Goal: Information Seeking & Learning: Find specific fact

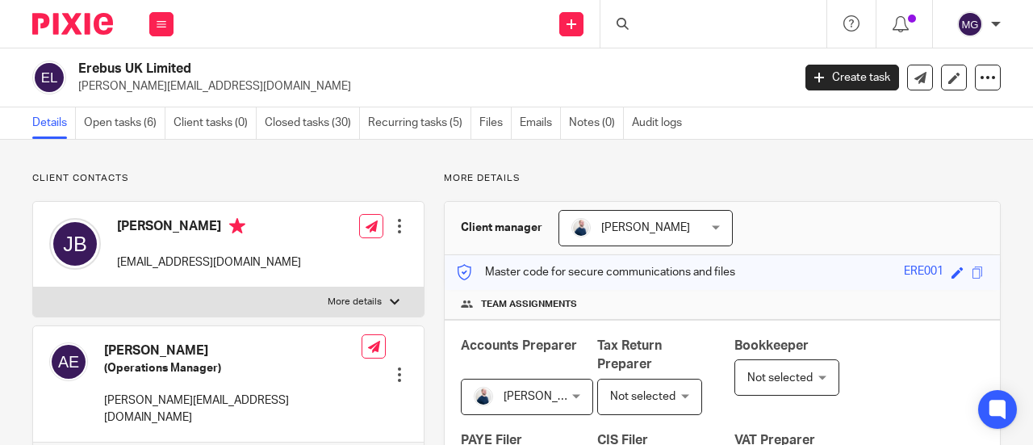
click at [680, 23] on div at bounding box center [714, 24] width 226 height 48
click at [687, 22] on input "Search" at bounding box center [705, 26] width 145 height 15
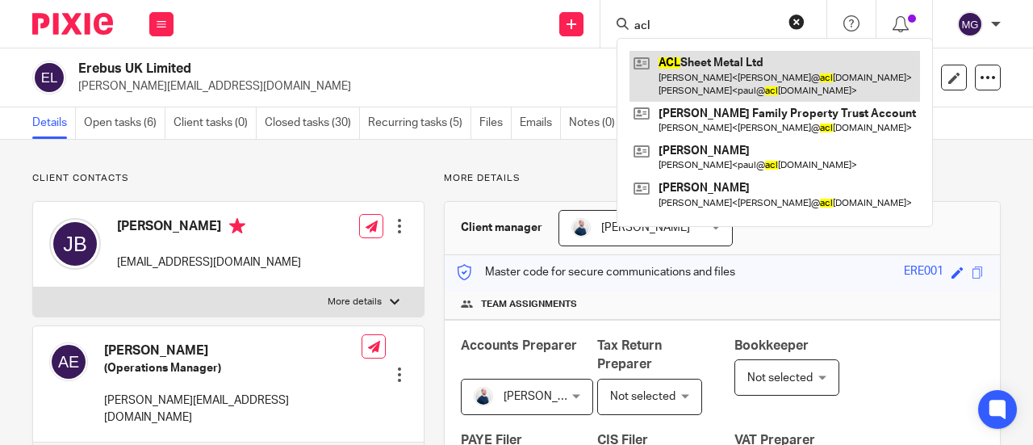
type input "acl"
click at [694, 59] on link at bounding box center [775, 76] width 291 height 50
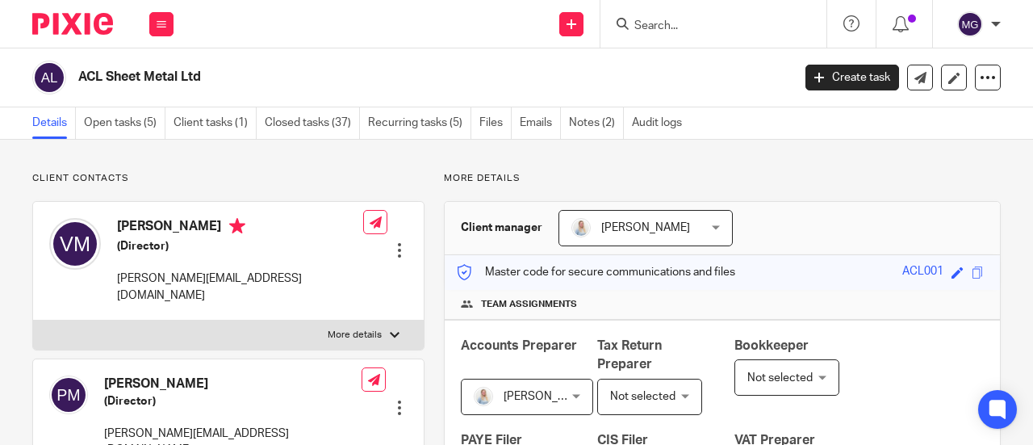
drag, startPoint x: 229, startPoint y: 78, endPoint x: 52, endPoint y: 78, distance: 177.6
click at [52, 78] on div "ACL Sheet Metal Ltd" at bounding box center [406, 78] width 749 height 34
copy div "ACL Sheet Metal Ltd"
click at [711, 23] on input "Search" at bounding box center [705, 26] width 145 height 15
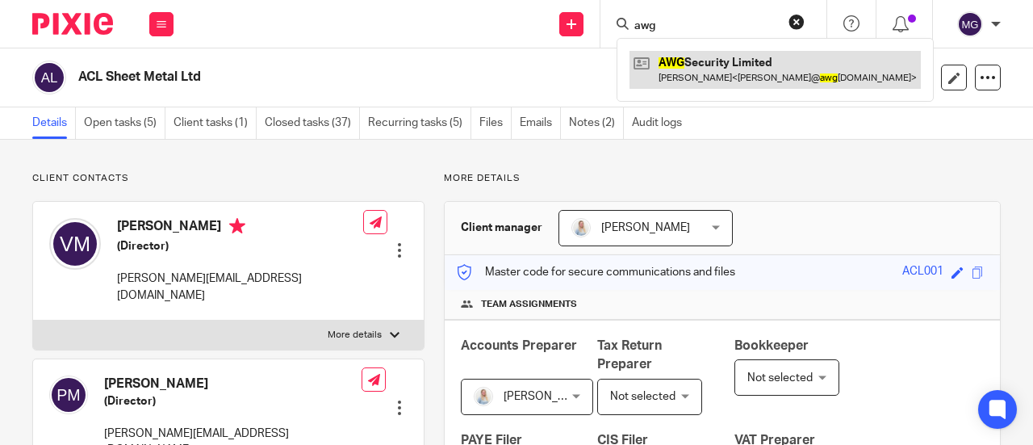
type input "awg"
click at [705, 70] on link at bounding box center [775, 69] width 291 height 37
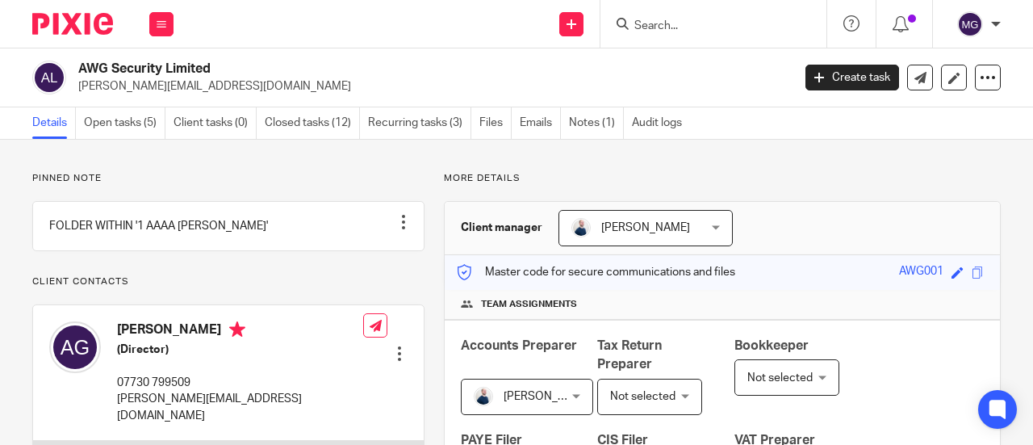
drag, startPoint x: 221, startPoint y: 67, endPoint x: 76, endPoint y: 72, distance: 145.4
click at [76, 70] on div "AWG Security Limited [PERSON_NAME][EMAIL_ADDRESS][DOMAIN_NAME]" at bounding box center [406, 78] width 749 height 34
copy h2 "AWG Security Limited"
click at [752, 25] on input "Search" at bounding box center [705, 26] width 145 height 15
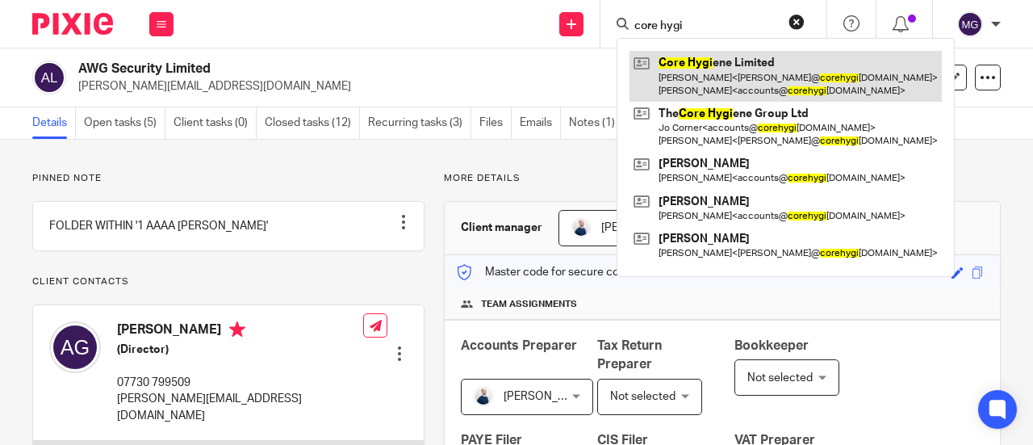
type input "core hygi"
click at [744, 69] on link at bounding box center [786, 76] width 312 height 50
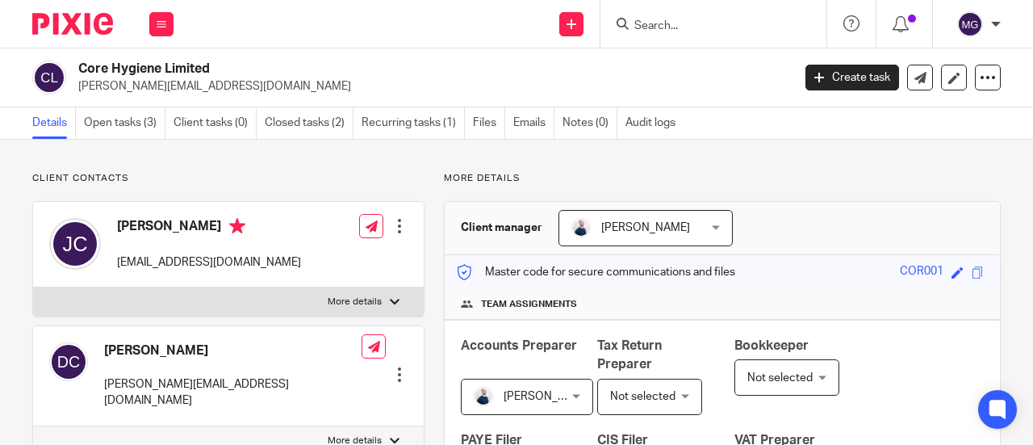
click at [677, 17] on form at bounding box center [719, 24] width 172 height 20
click at [721, 24] on input "Search" at bounding box center [705, 26] width 145 height 15
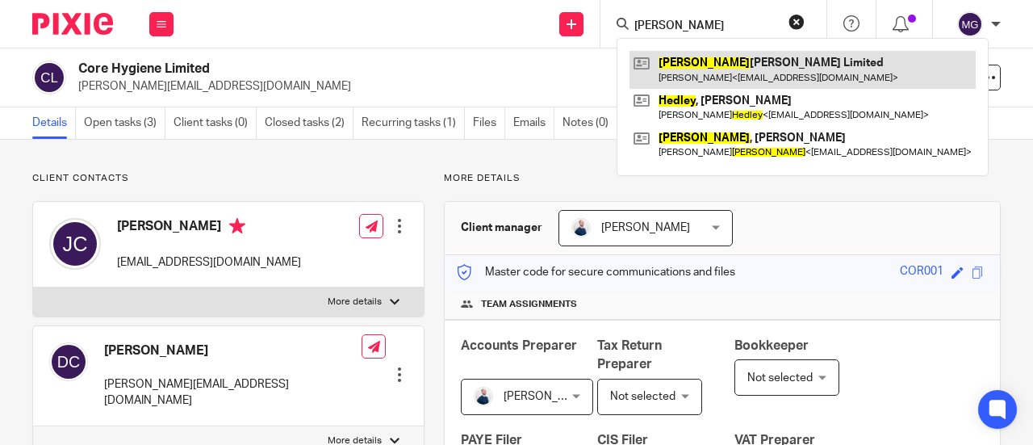
type input "herley"
click at [723, 69] on link at bounding box center [803, 69] width 346 height 37
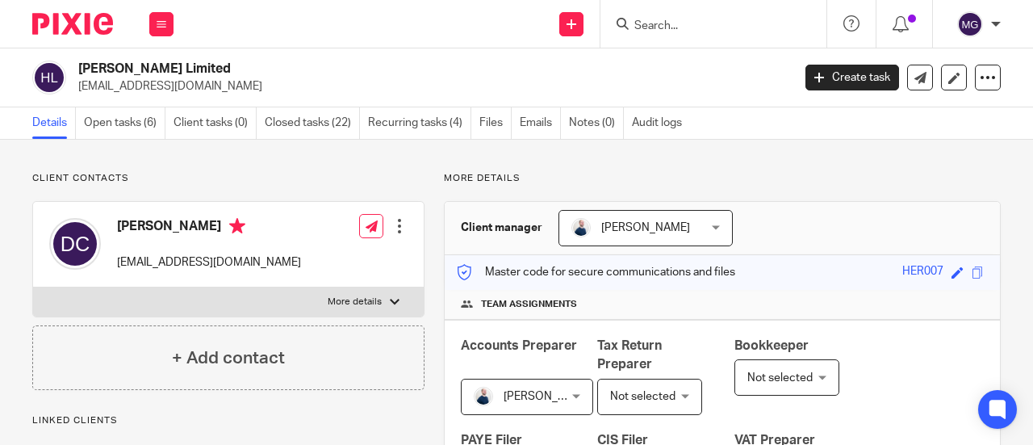
drag, startPoint x: 246, startPoint y: 67, endPoint x: 78, endPoint y: 69, distance: 168.7
click at [78, 69] on h2 "Herley Morford Limited" at bounding box center [359, 69] width 563 height 17
copy h2 "Herley Morford Limited"
click at [746, 26] on input "Search" at bounding box center [705, 26] width 145 height 15
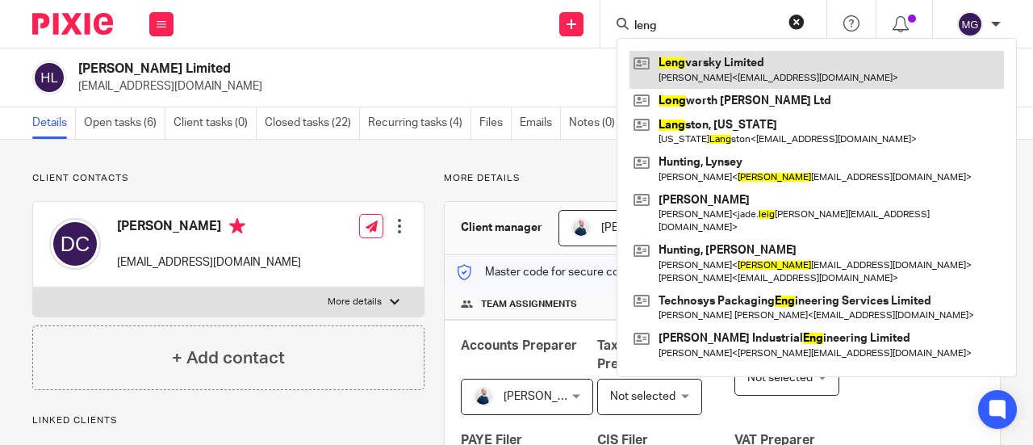
type input "leng"
click at [721, 56] on link at bounding box center [817, 69] width 375 height 37
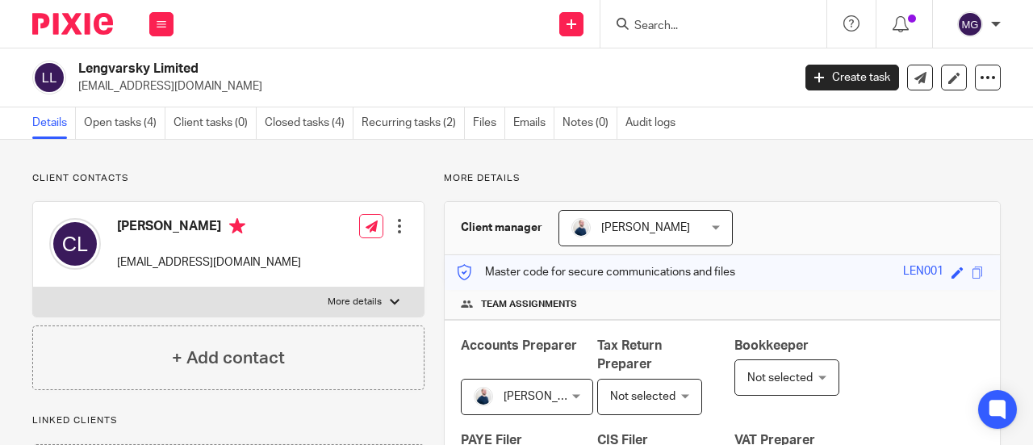
drag, startPoint x: 218, startPoint y: 63, endPoint x: 74, endPoint y: 75, distance: 144.2
click at [82, 67] on h2 "Lengvarsky Limited" at bounding box center [359, 69] width 563 height 17
click at [195, 59] on div "Lengvarsky Limited [EMAIL_ADDRESS][DOMAIN_NAME] Create task Update from Compani…" at bounding box center [516, 77] width 1033 height 59
drag, startPoint x: 204, startPoint y: 64, endPoint x: 76, endPoint y: 73, distance: 128.7
click at [76, 73] on div "Lengvarsky Limited [EMAIL_ADDRESS][DOMAIN_NAME]" at bounding box center [406, 78] width 749 height 34
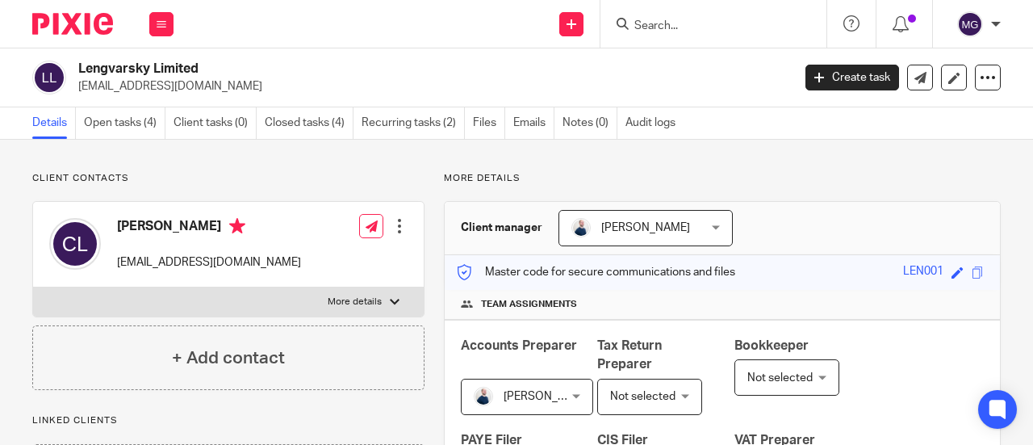
copy h2 "Lengvarsky Limited"
click at [710, 23] on input "Search" at bounding box center [705, 26] width 145 height 15
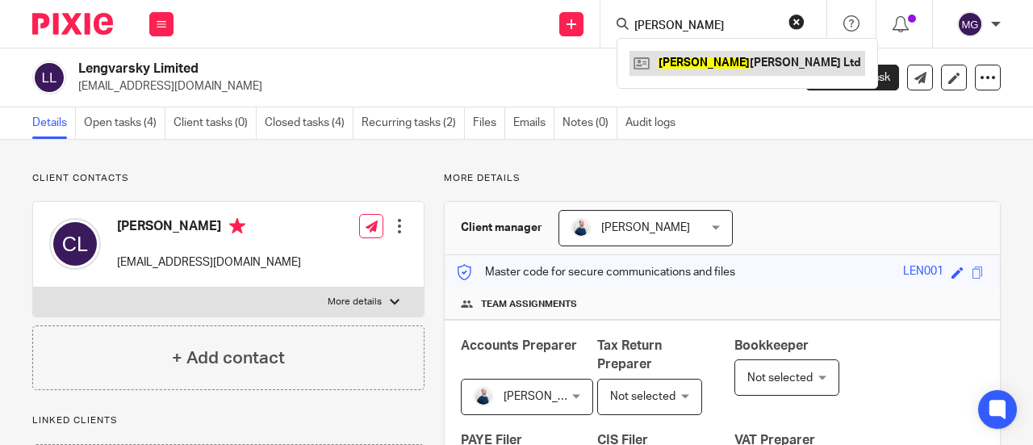
type input "longworth"
click at [706, 52] on link at bounding box center [748, 63] width 236 height 24
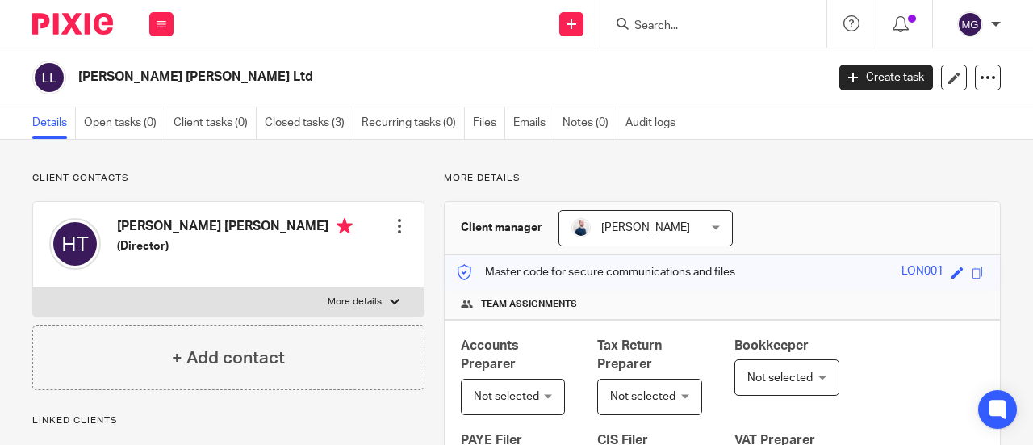
drag, startPoint x: 229, startPoint y: 77, endPoint x: 76, endPoint y: 77, distance: 153.4
click at [76, 77] on div "Longworth Turner Ltd" at bounding box center [423, 78] width 783 height 34
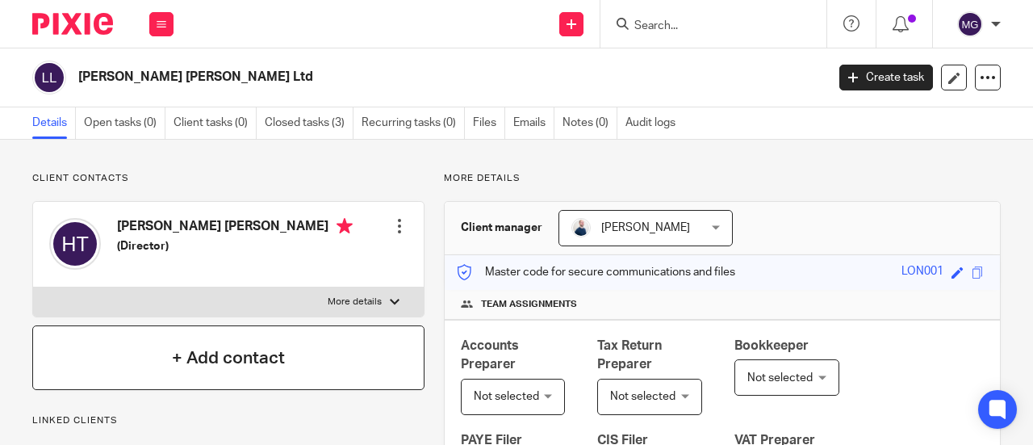
copy h2 "Longworth Turner Ltd"
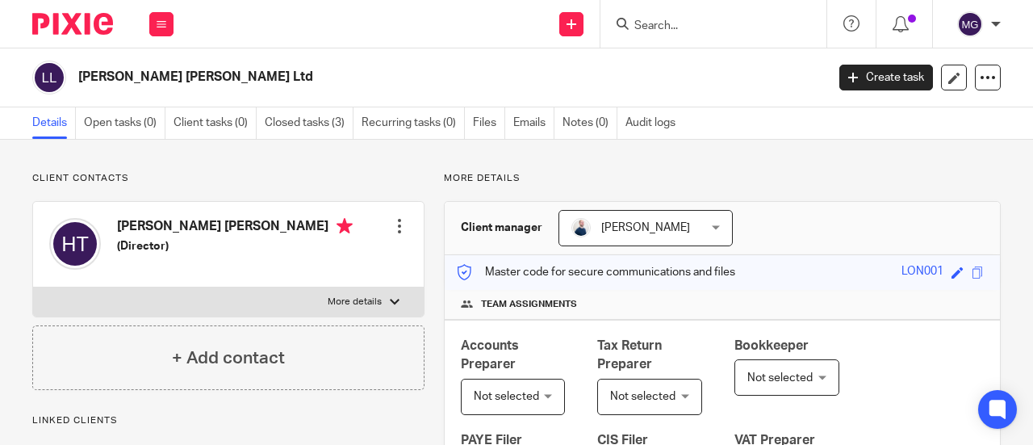
click at [726, 21] on input "Search" at bounding box center [705, 26] width 145 height 15
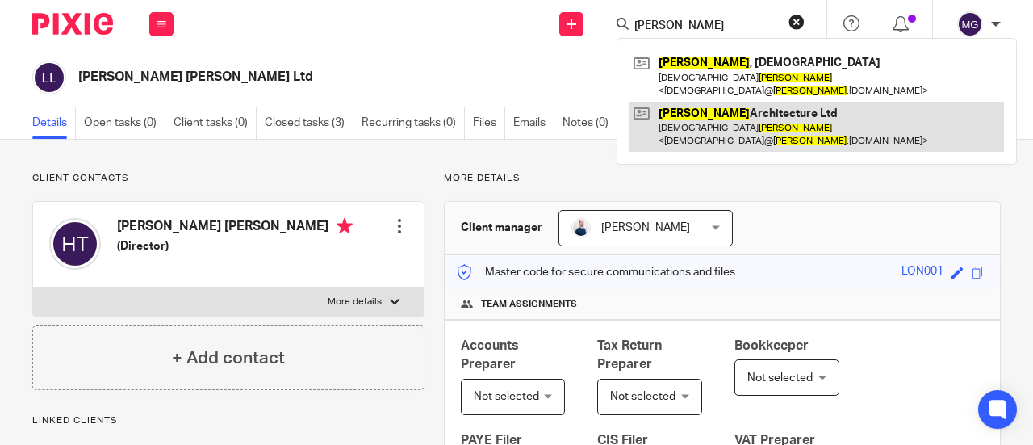
type input "montez"
click at [729, 102] on link at bounding box center [817, 127] width 375 height 50
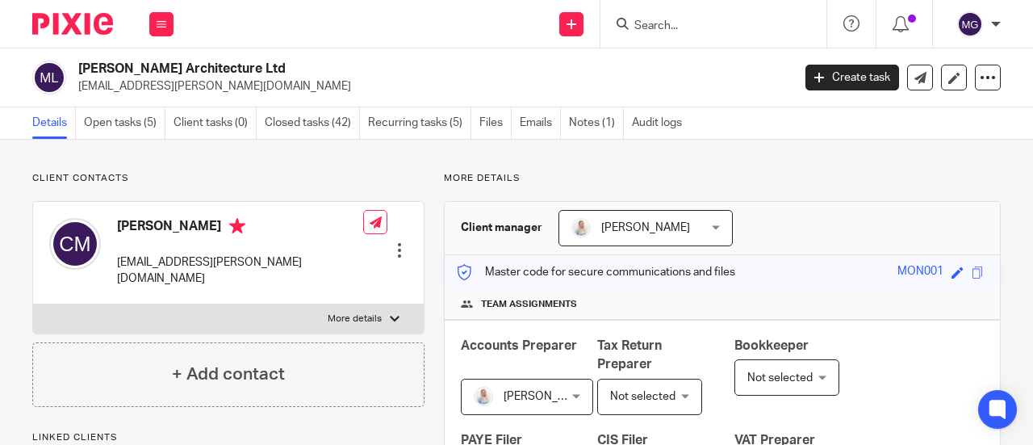
drag, startPoint x: 244, startPoint y: 61, endPoint x: 50, endPoint y: 65, distance: 193.8
click at [48, 65] on div "[PERSON_NAME] Architecture Ltd [EMAIL_ADDRESS][PERSON_NAME][DOMAIN_NAME]" at bounding box center [406, 78] width 749 height 34
click at [250, 77] on h2 "[PERSON_NAME] Architecture Ltd" at bounding box center [359, 69] width 563 height 17
drag, startPoint x: 237, startPoint y: 65, endPoint x: 79, endPoint y: 66, distance: 157.4
click at [79, 66] on h2 "Montez Architecture Ltd" at bounding box center [359, 69] width 563 height 17
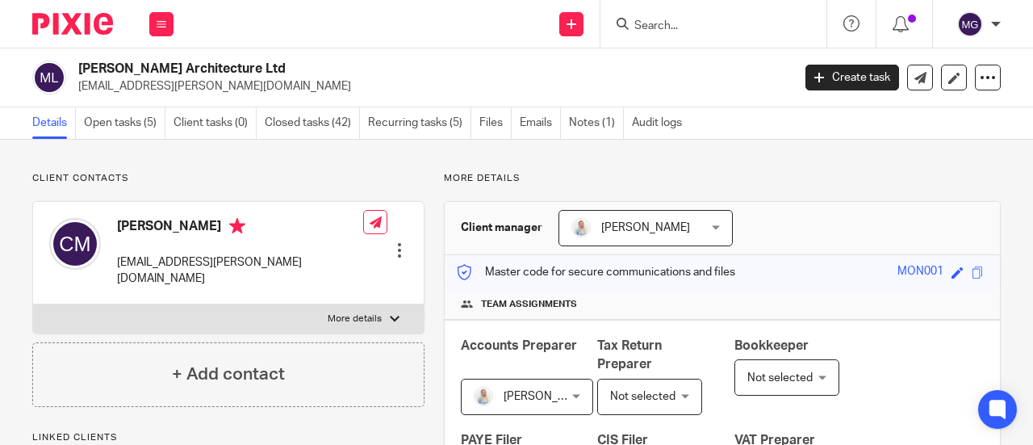
copy h2 "Montez Architecture Ltd"
click at [237, 70] on h2 "Montez Architecture Ltd" at bounding box center [359, 69] width 563 height 17
drag, startPoint x: 233, startPoint y: 73, endPoint x: 81, endPoint y: 77, distance: 151.8
click at [81, 77] on h2 "Montez Architecture Ltd" at bounding box center [359, 69] width 563 height 17
copy h2 "Montez Architecture Ltd"
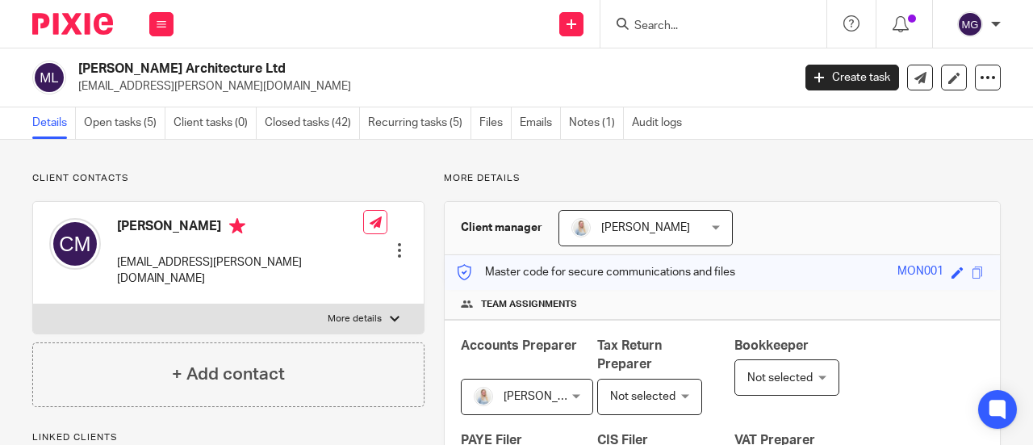
click at [703, 25] on input "Search" at bounding box center [705, 26] width 145 height 15
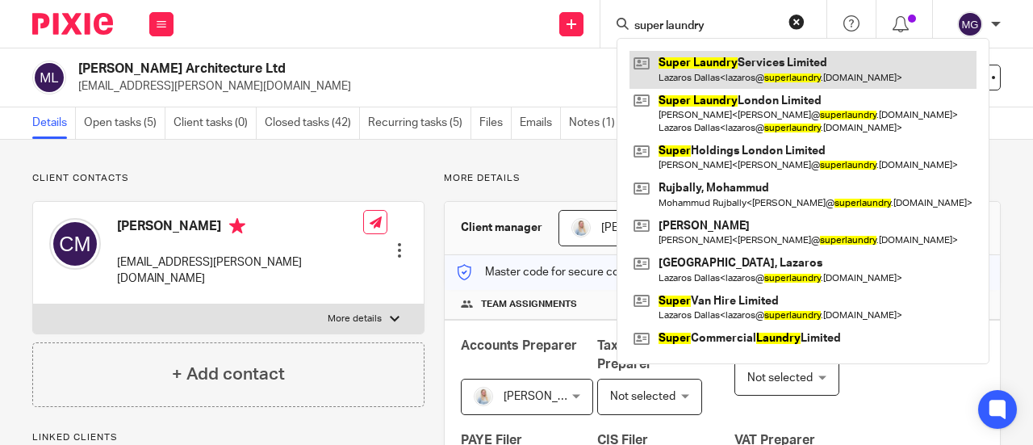
type input "super laundry"
click at [698, 85] on link at bounding box center [803, 69] width 347 height 37
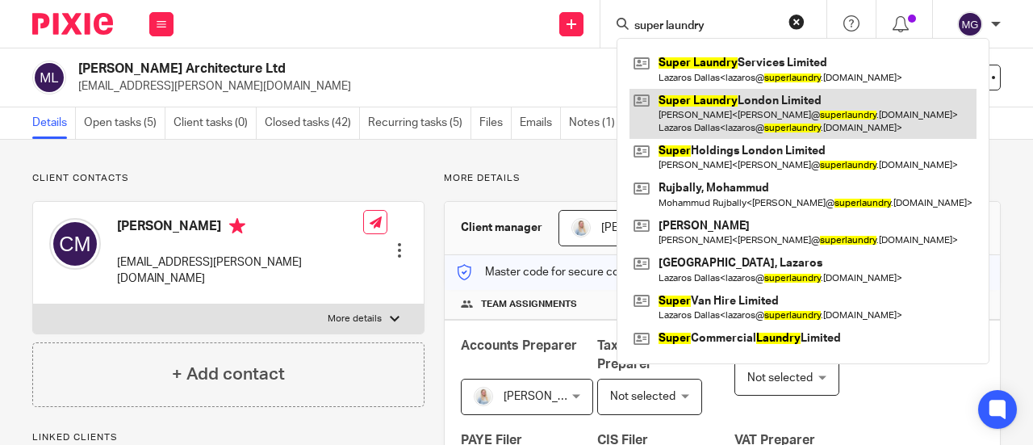
click at [706, 104] on link at bounding box center [803, 114] width 347 height 50
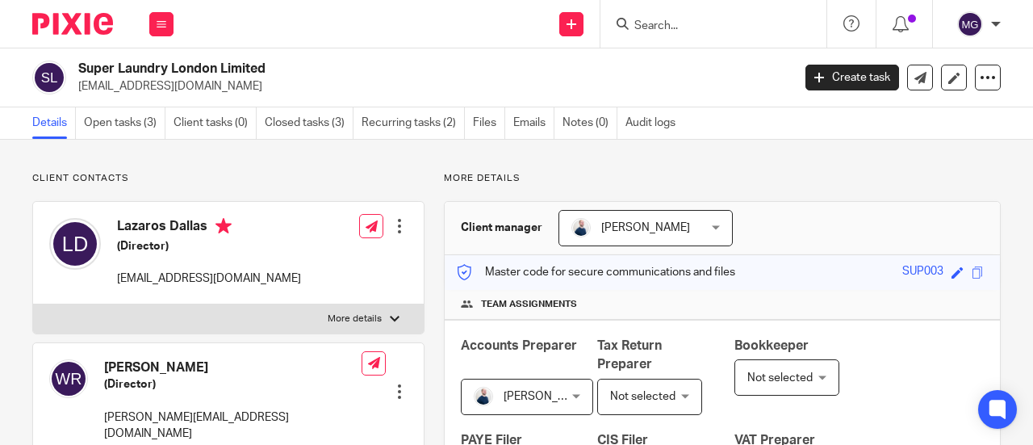
drag, startPoint x: 289, startPoint y: 63, endPoint x: 78, endPoint y: 73, distance: 211.8
click at [76, 67] on div "Super Laundry London Limited [EMAIL_ADDRESS][DOMAIN_NAME]" at bounding box center [406, 78] width 749 height 34
copy h2 "Super Laundry London Limited"
drag, startPoint x: 245, startPoint y: 71, endPoint x: 262, endPoint y: 73, distance: 17.1
click at [245, 72] on h2 "Super Laundry London Limited" at bounding box center [359, 69] width 563 height 17
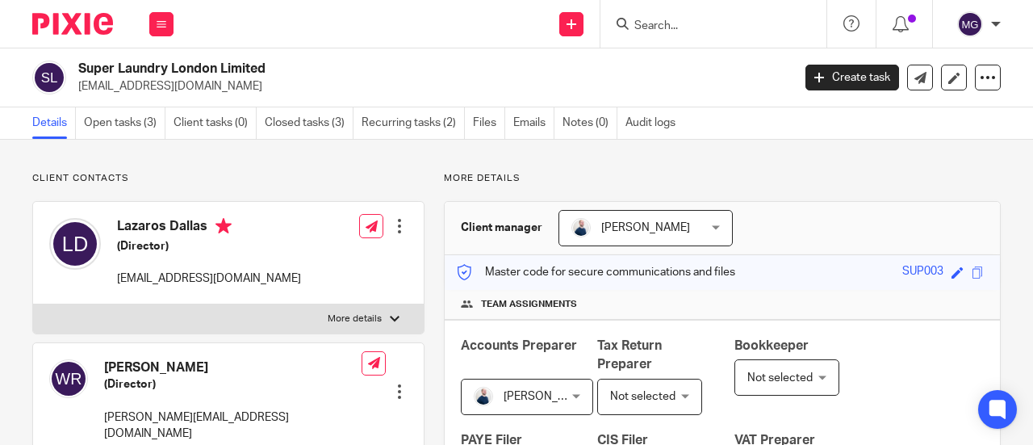
click at [223, 70] on h2 "Super Laundry London Limited" at bounding box center [359, 69] width 563 height 17
drag, startPoint x: 218, startPoint y: 70, endPoint x: 79, endPoint y: 71, distance: 138.9
click at [79, 71] on h2 "Super Laundry London Limited" at bounding box center [359, 69] width 563 height 17
copy h2 "Super Laundry [GEOGRAPHIC_DATA]"
click at [719, 19] on input "Search" at bounding box center [705, 26] width 145 height 15
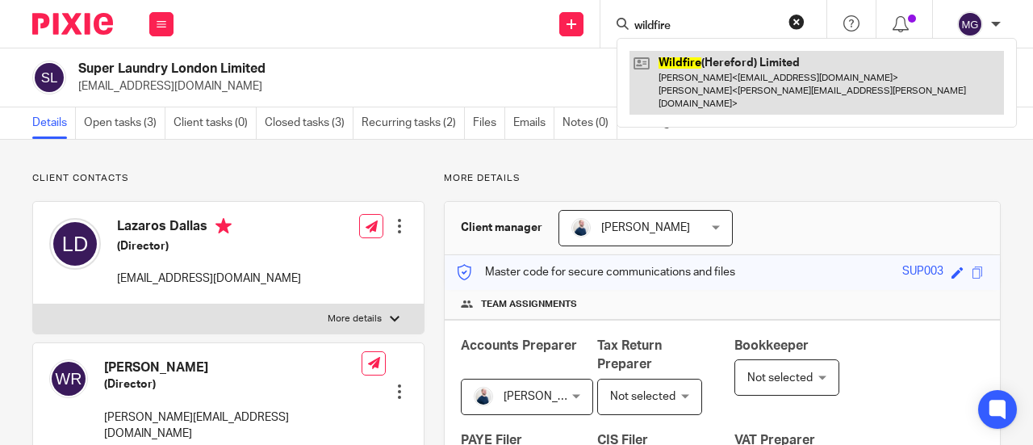
type input "wildfire"
click at [694, 67] on link at bounding box center [817, 83] width 375 height 64
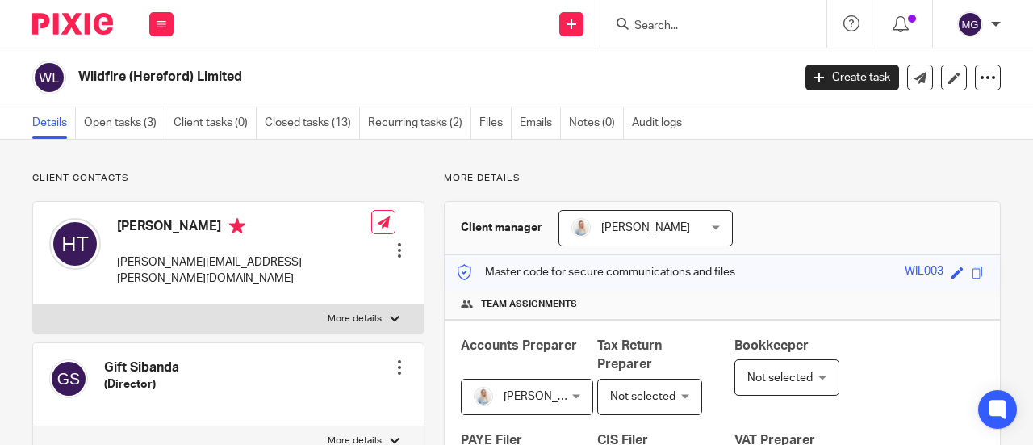
drag, startPoint x: 256, startPoint y: 71, endPoint x: 78, endPoint y: 80, distance: 178.6
click at [78, 80] on div "Wildfire (Hereford) Limited" at bounding box center [406, 78] width 749 height 34
copy h2 "Wildfire (Hereford) Limited"
drag, startPoint x: 277, startPoint y: 77, endPoint x: 269, endPoint y: 79, distance: 8.4
click at [276, 78] on h2 "Wildfire (Hereford) Limited" at bounding box center [359, 77] width 563 height 17
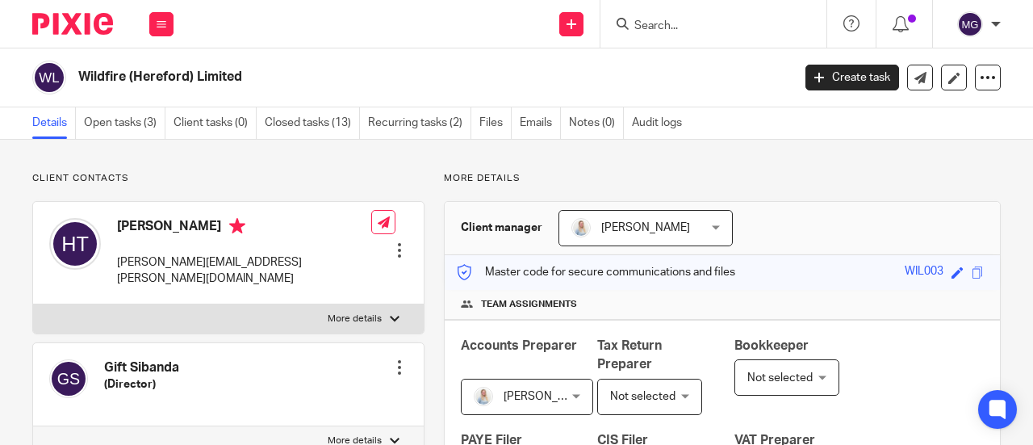
click at [127, 82] on h2 "Wildfire (Hereford) Limited" at bounding box center [359, 77] width 563 height 17
drag, startPoint x: 254, startPoint y: 77, endPoint x: 78, endPoint y: 77, distance: 176.0
click at [78, 77] on h2 "Wildfire (Hereford) Limited" at bounding box center [359, 77] width 563 height 17
copy h2 "Wildfire (Hereford) Limited"
click at [688, 17] on form at bounding box center [719, 24] width 172 height 20
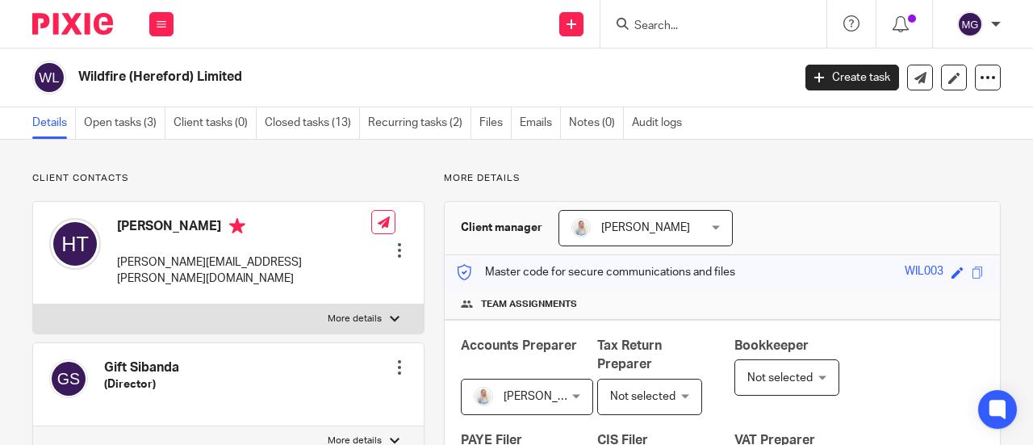
click at [723, 14] on form at bounding box center [719, 24] width 172 height 20
click at [751, 30] on input "Search" at bounding box center [705, 26] width 145 height 15
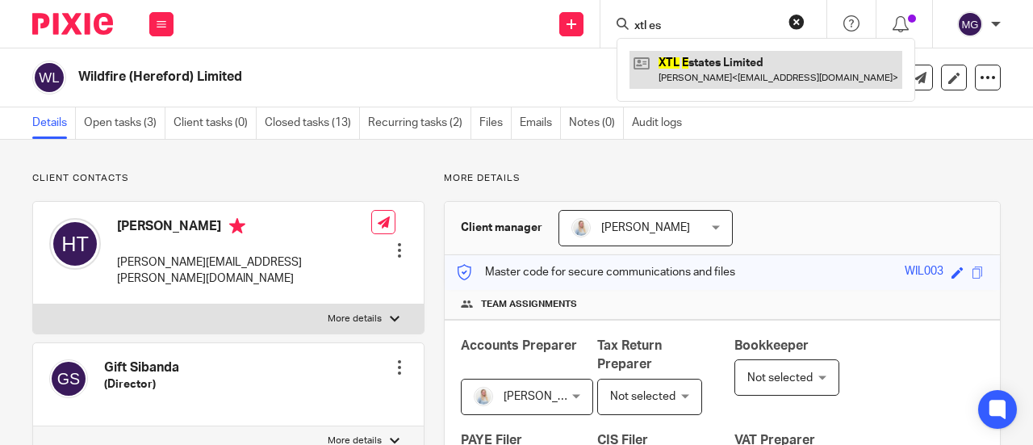
type input "xtl es"
click at [717, 64] on link at bounding box center [766, 69] width 273 height 37
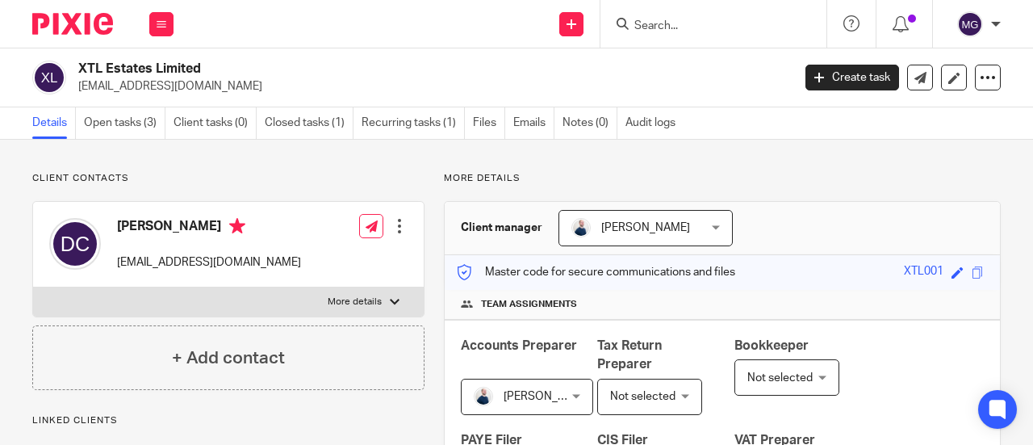
click at [396, 300] on label "More details" at bounding box center [228, 301] width 391 height 29
click at [33, 287] on input "More details" at bounding box center [32, 287] width 1 height 1
checkbox input "true"
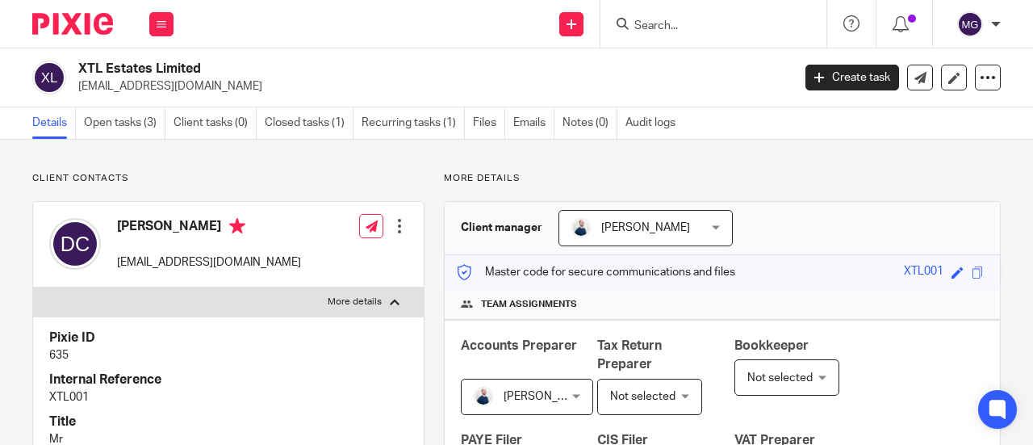
drag, startPoint x: 214, startPoint y: 86, endPoint x: 79, endPoint y: 96, distance: 135.2
click at [79, 96] on div "XTL Estates Limited [EMAIL_ADDRESS][DOMAIN_NAME] Create task Update from Compan…" at bounding box center [516, 77] width 1033 height 59
copy p "[EMAIL_ADDRESS][DOMAIN_NAME]"
drag, startPoint x: 223, startPoint y: 63, endPoint x: 215, endPoint y: 65, distance: 8.2
click at [223, 62] on h2 "XTL Estates Limited" at bounding box center [359, 69] width 563 height 17
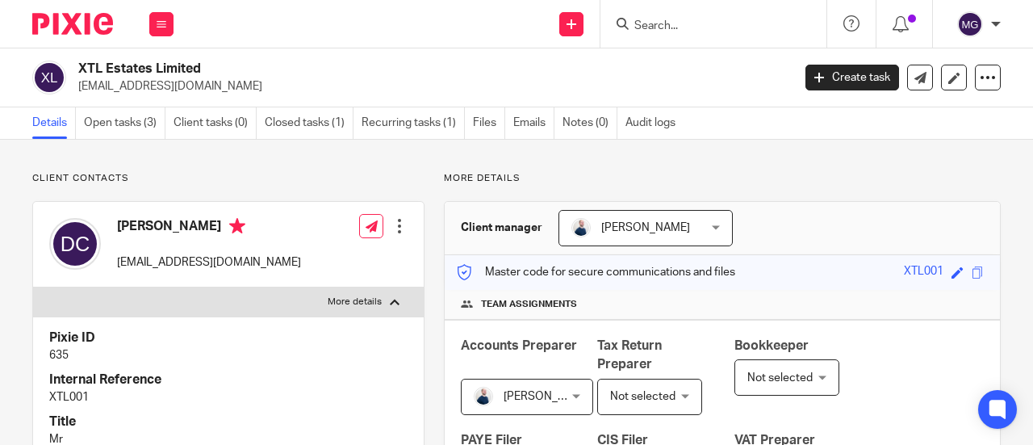
drag, startPoint x: 213, startPoint y: 65, endPoint x: 74, endPoint y: 70, distance: 139.0
click at [74, 70] on div "XTL Estates Limited dcplumb@hotmail.co.uk" at bounding box center [406, 78] width 749 height 34
copy h2 "XTL Estates Limited"
